Goal: Information Seeking & Learning: Understand process/instructions

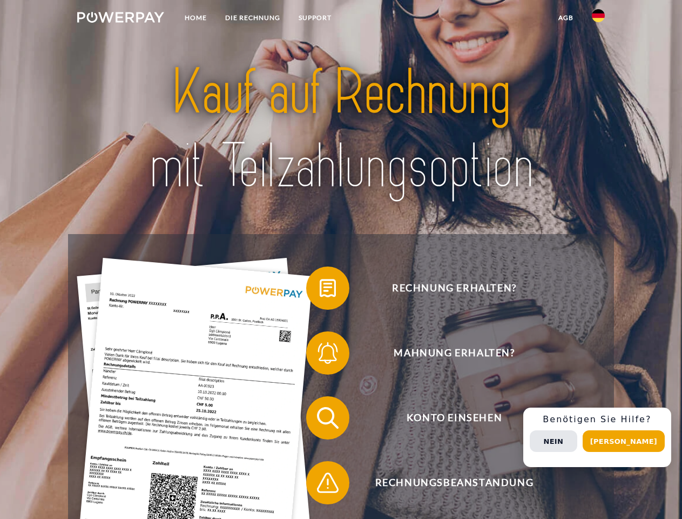
click at [120, 19] on img at bounding box center [120, 17] width 87 height 11
click at [599, 19] on img at bounding box center [598, 15] width 13 height 13
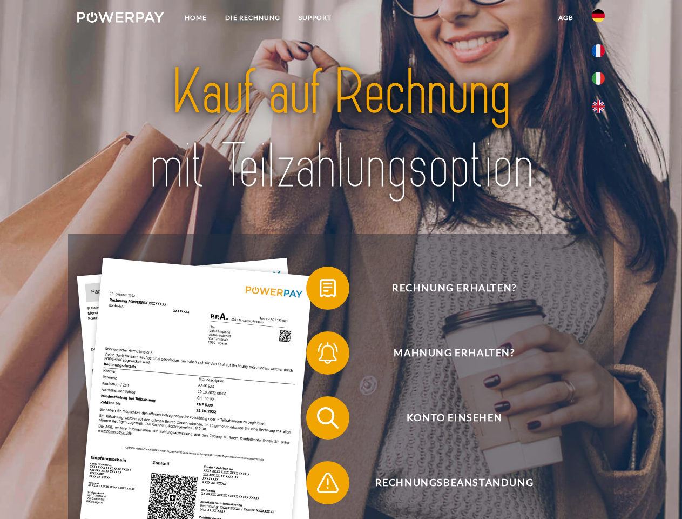
click at [566, 18] on link "agb" at bounding box center [565, 17] width 33 height 19
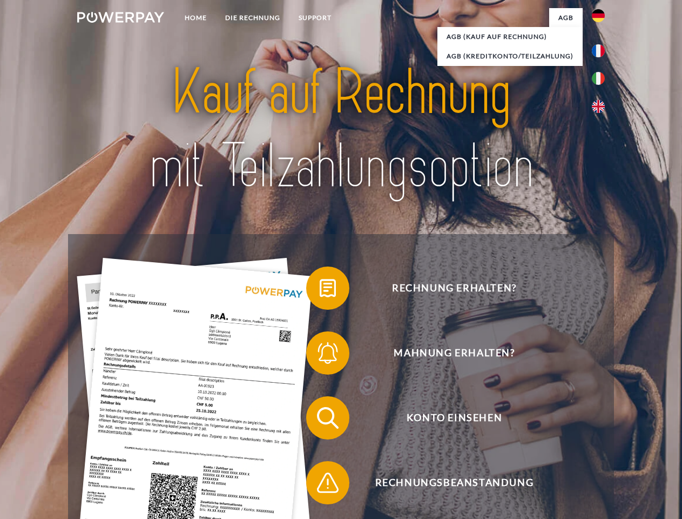
click at [320, 290] on span at bounding box center [312, 288] width 54 height 54
click at [320, 355] on span at bounding box center [312, 353] width 54 height 54
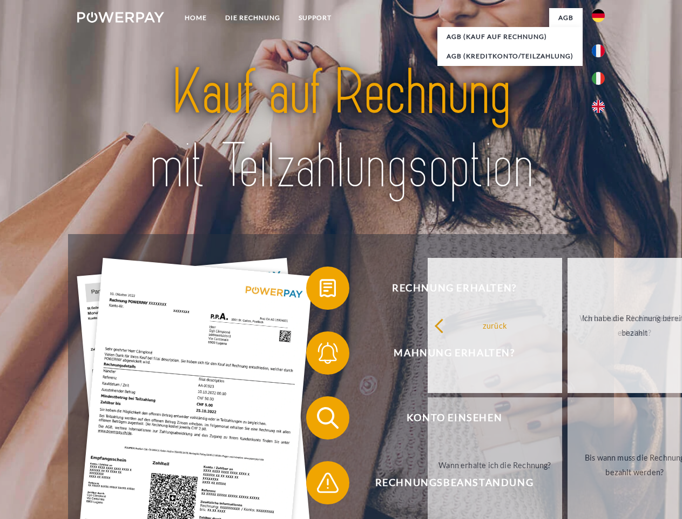
click at [320, 420] on div "Rechnung erhalten? Mahnung erhalten? Konto einsehen" at bounding box center [341, 450] width 546 height 432
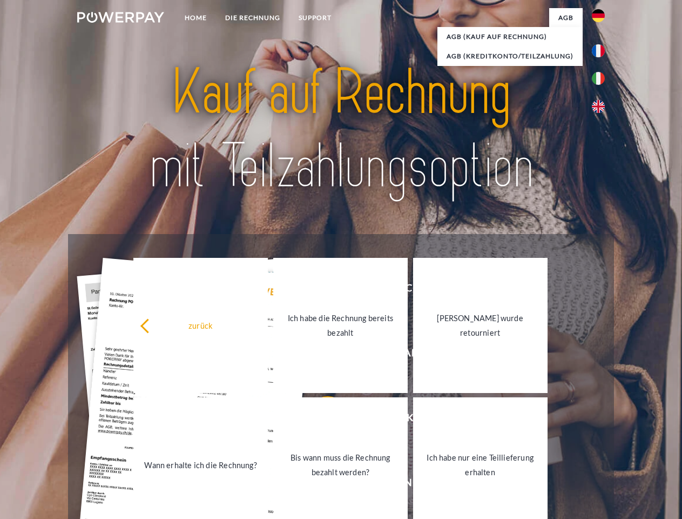
click at [320, 485] on link "Bis wann muss die Rechnung bezahlt werden?" at bounding box center [340, 464] width 135 height 135
click at [601, 437] on div "Rechnung erhalten? Mahnung erhalten? Konto einsehen" at bounding box center [341, 450] width 546 height 432
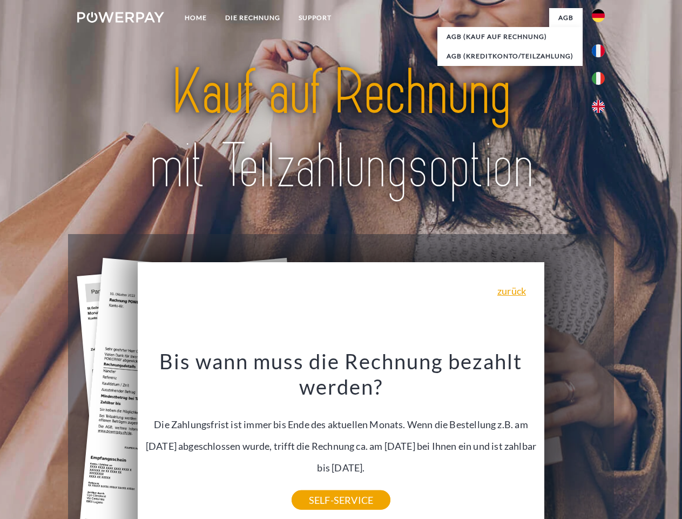
click at [628, 441] on header "Home DIE RECHNUNG SUPPORT" at bounding box center [341, 373] width 682 height 746
